Goal: Information Seeking & Learning: Understand process/instructions

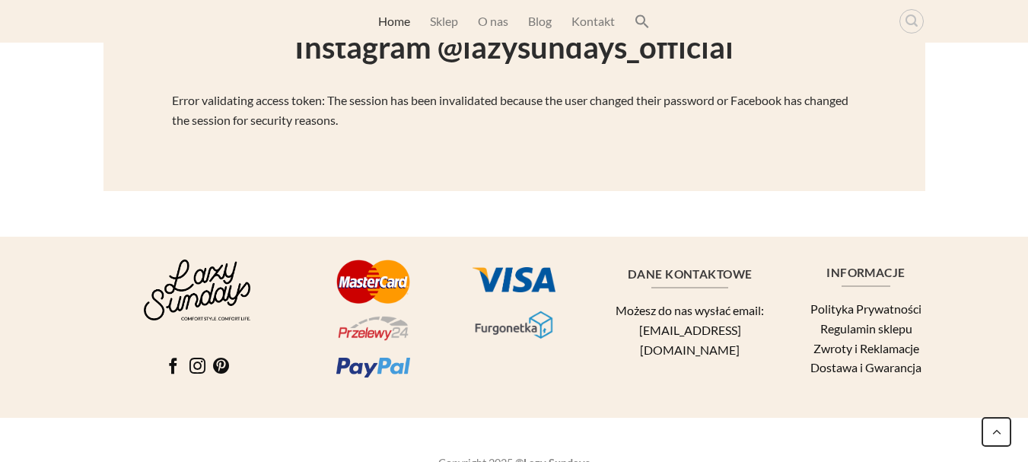
scroll to position [3665, 0]
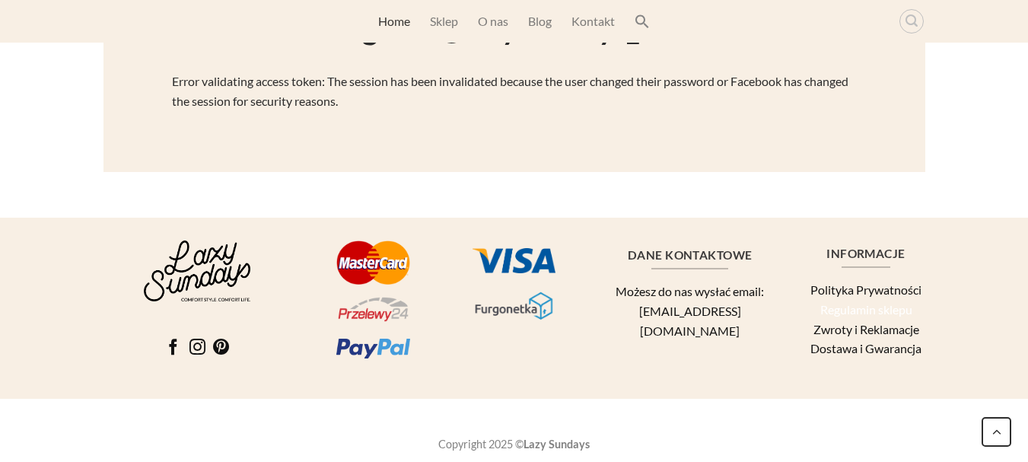
click at [895, 309] on link "Regulamin sklepu" at bounding box center [866, 309] width 92 height 14
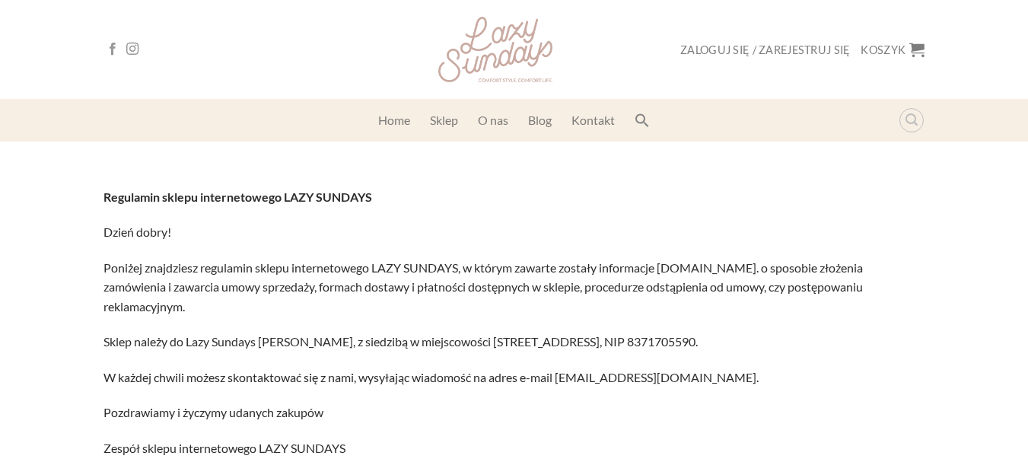
click at [528, 55] on img at bounding box center [495, 49] width 114 height 65
